Goal: Task Accomplishment & Management: Complete application form

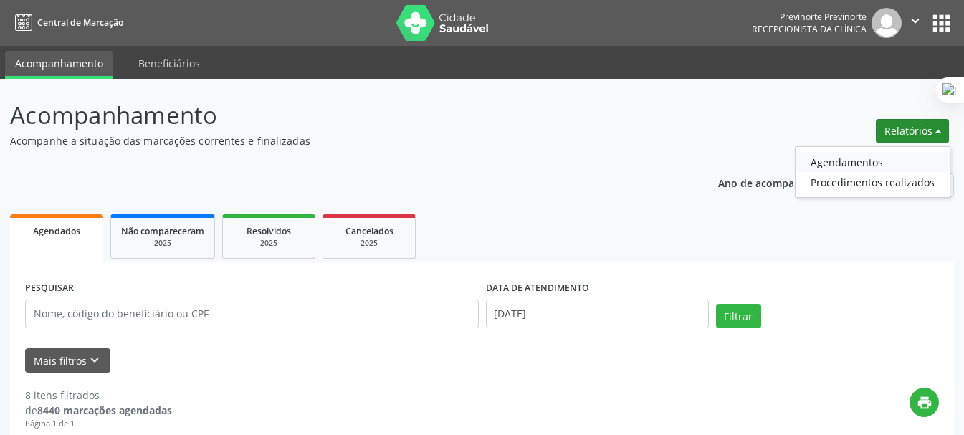
click at [850, 158] on link "Agendamentos" at bounding box center [873, 162] width 154 height 20
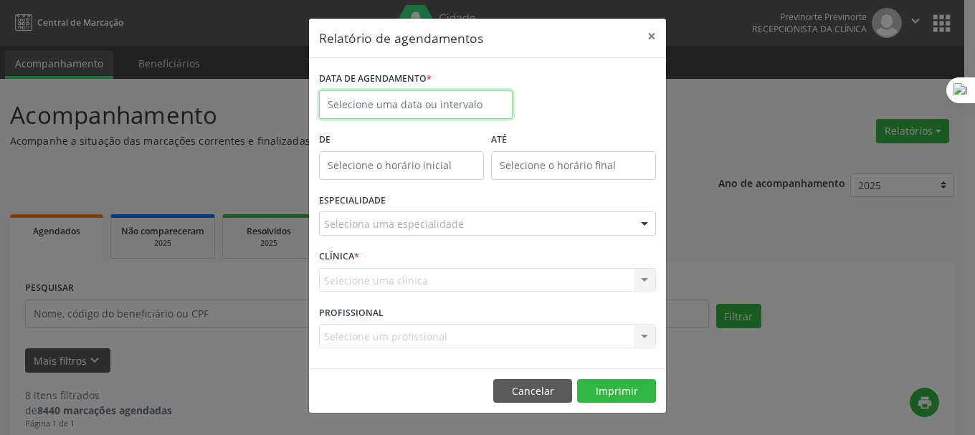
click at [437, 113] on input "text" at bounding box center [416, 104] width 194 height 29
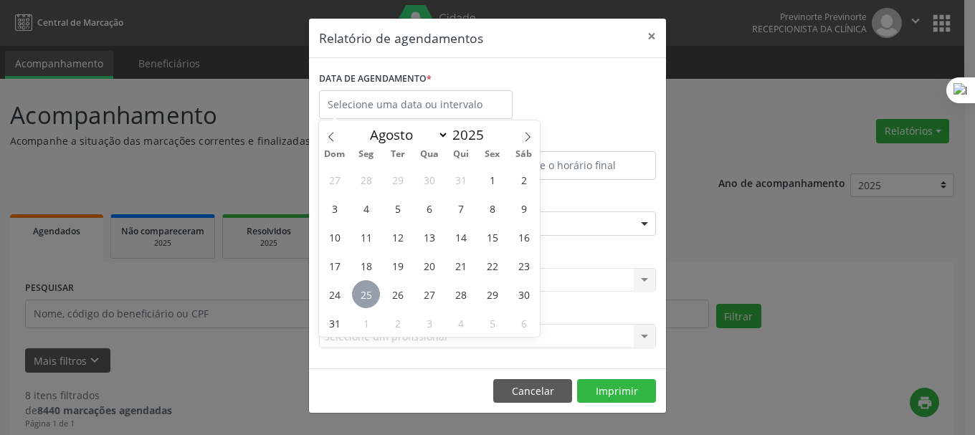
click at [372, 295] on span "25" at bounding box center [366, 294] width 28 height 28
type input "[DATE]"
click at [366, 293] on span "25" at bounding box center [366, 294] width 28 height 28
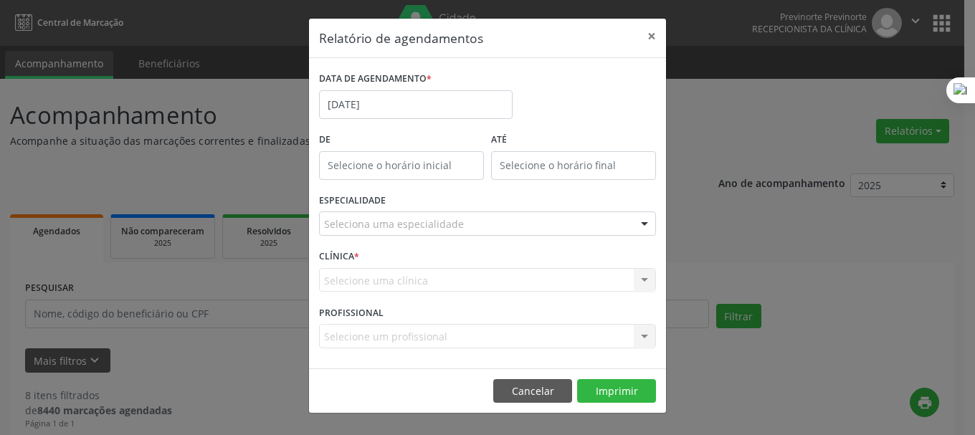
click at [535, 253] on div "CLÍNICA * Selecione uma clínica Nenhum resultado encontrado para: " " Não há ne…" at bounding box center [488, 274] width 344 height 56
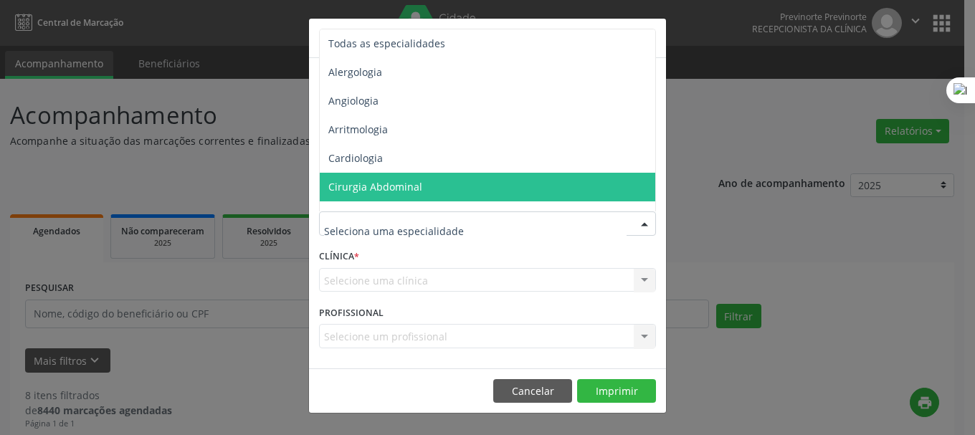
click at [522, 231] on div at bounding box center [487, 224] width 337 height 24
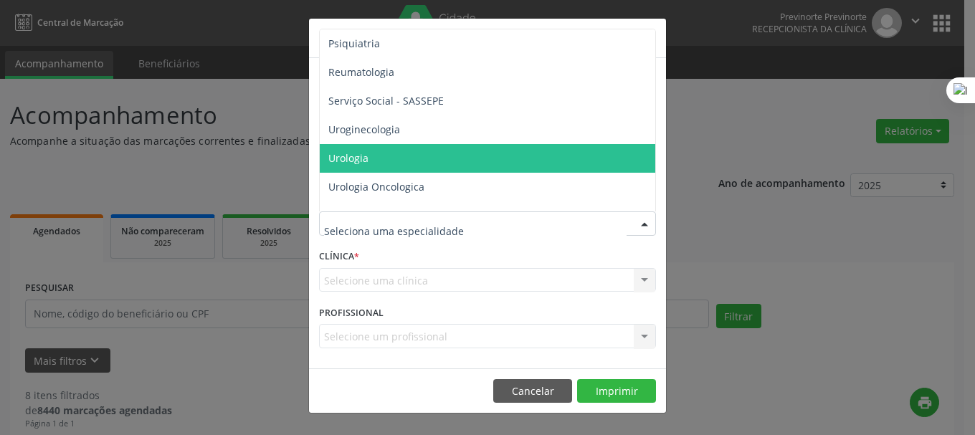
scroll to position [2468, 0]
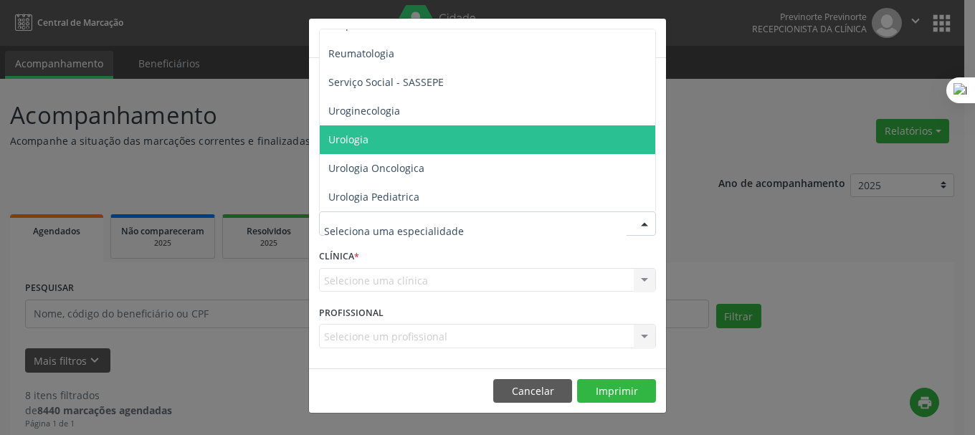
click at [493, 125] on span "Urologia" at bounding box center [489, 139] width 338 height 29
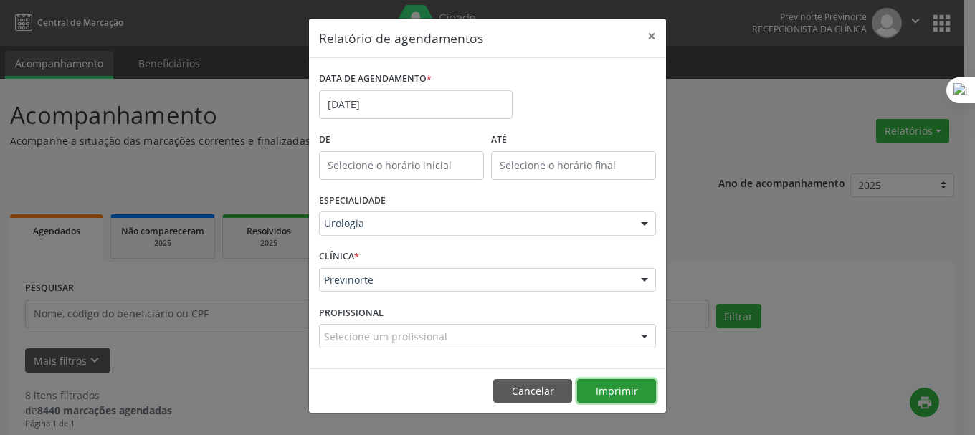
click at [608, 383] on button "Imprimir" at bounding box center [616, 391] width 79 height 24
